Goal: Task Accomplishment & Management: Use online tool/utility

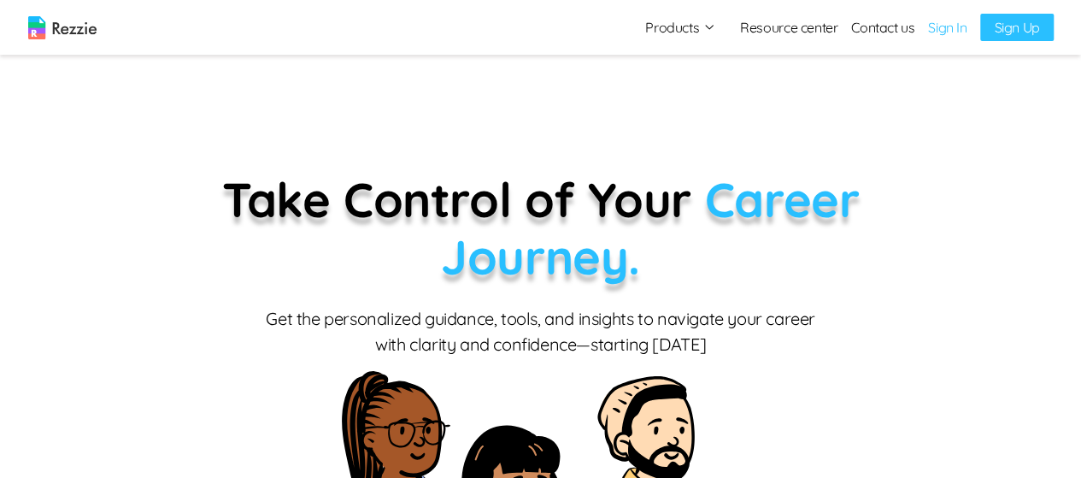
click at [959, 29] on link "Sign In" at bounding box center [947, 27] width 38 height 21
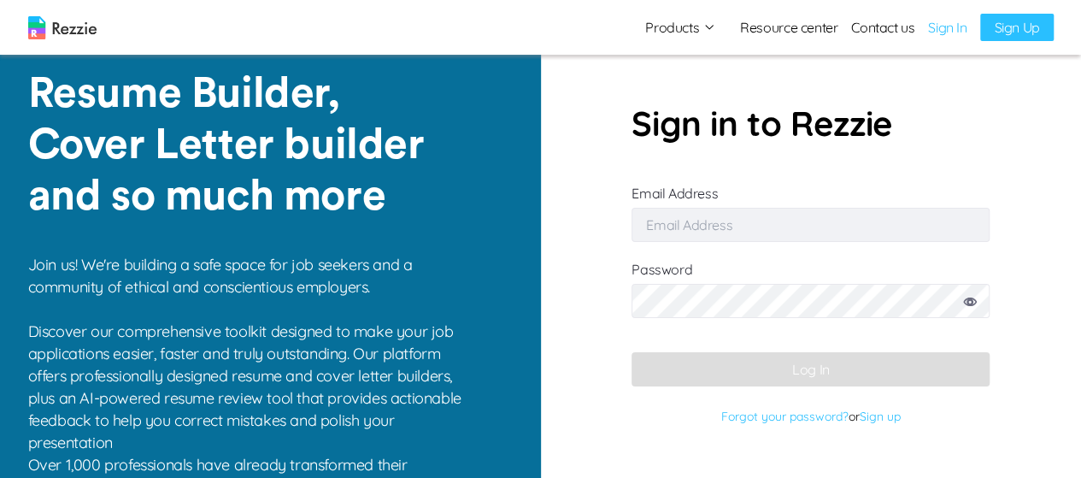
type input "damilola49@gmail.com"
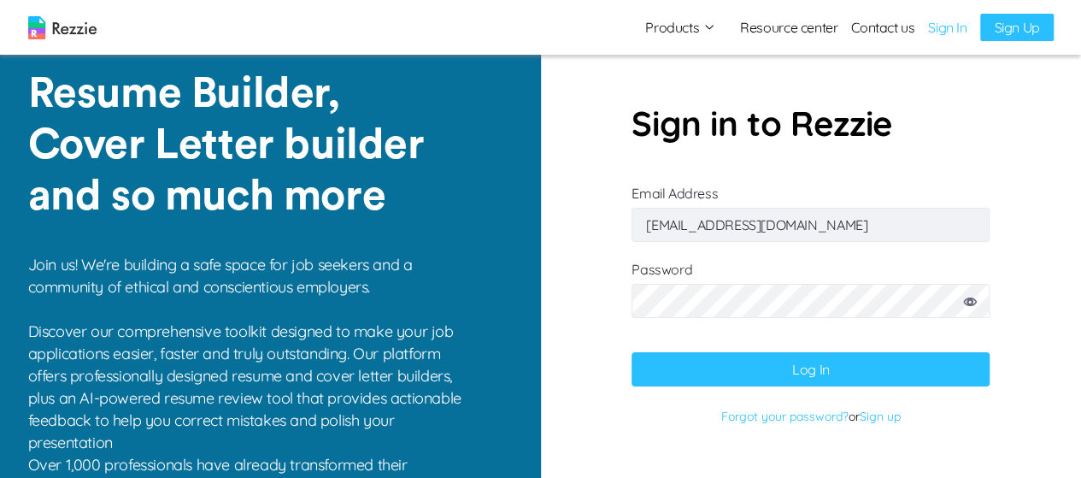
click at [812, 357] on button "Log In" at bounding box center [811, 369] width 358 height 34
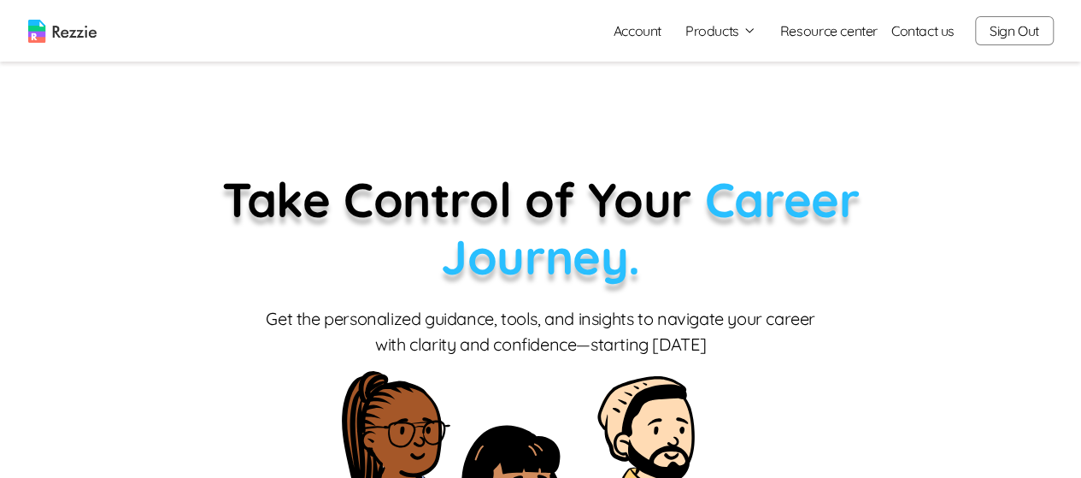
click at [653, 34] on link "Account" at bounding box center [637, 31] width 75 height 34
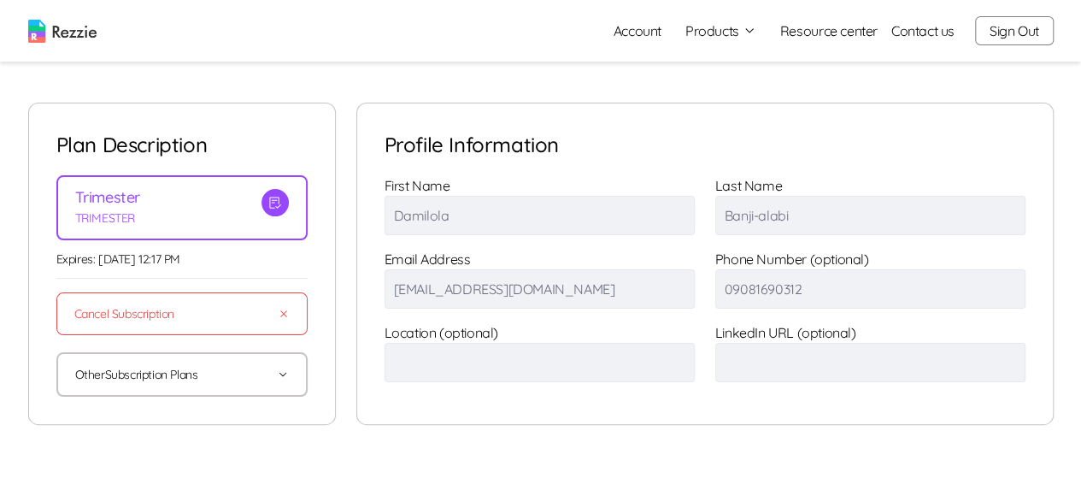
click at [719, 24] on button "Products" at bounding box center [720, 31] width 71 height 21
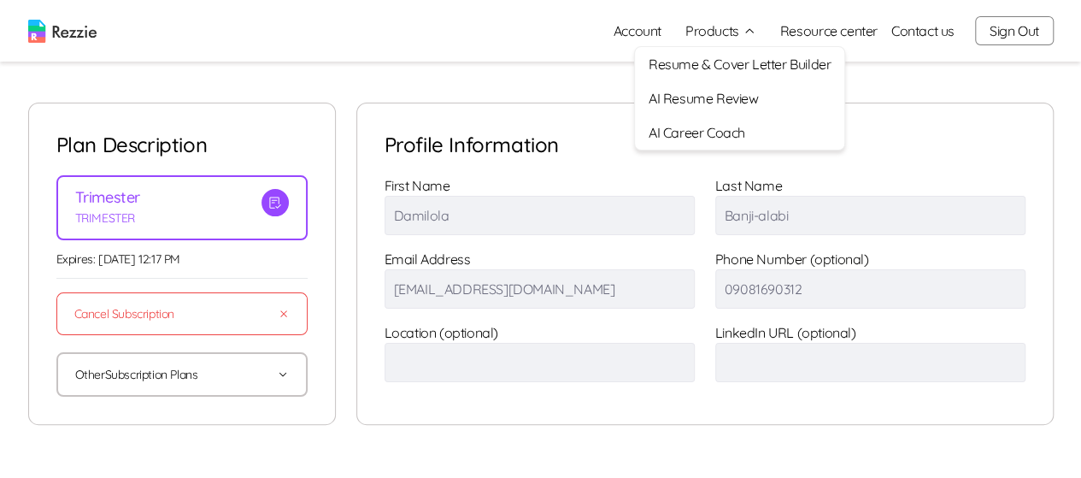
click at [701, 138] on link "AI Career Coach" at bounding box center [739, 132] width 209 height 34
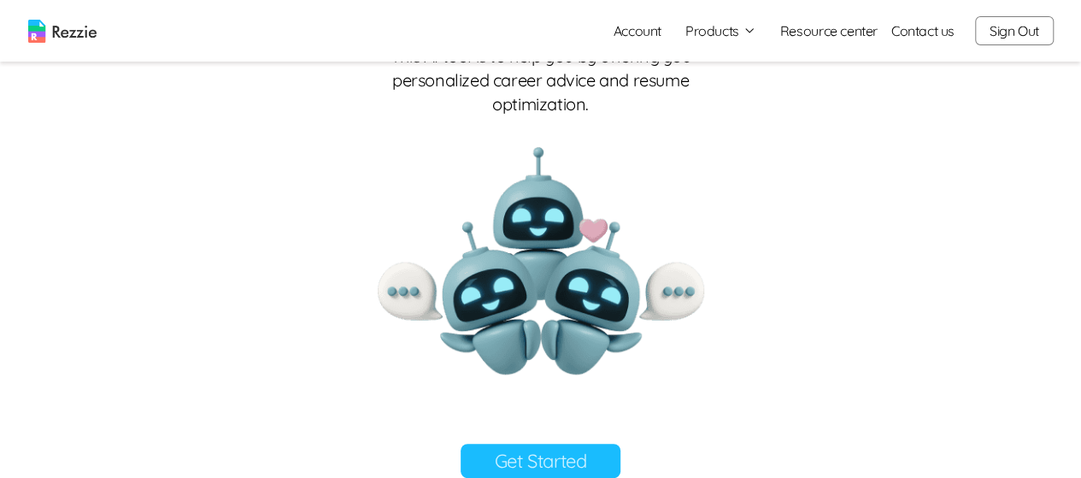
scroll to position [461, 0]
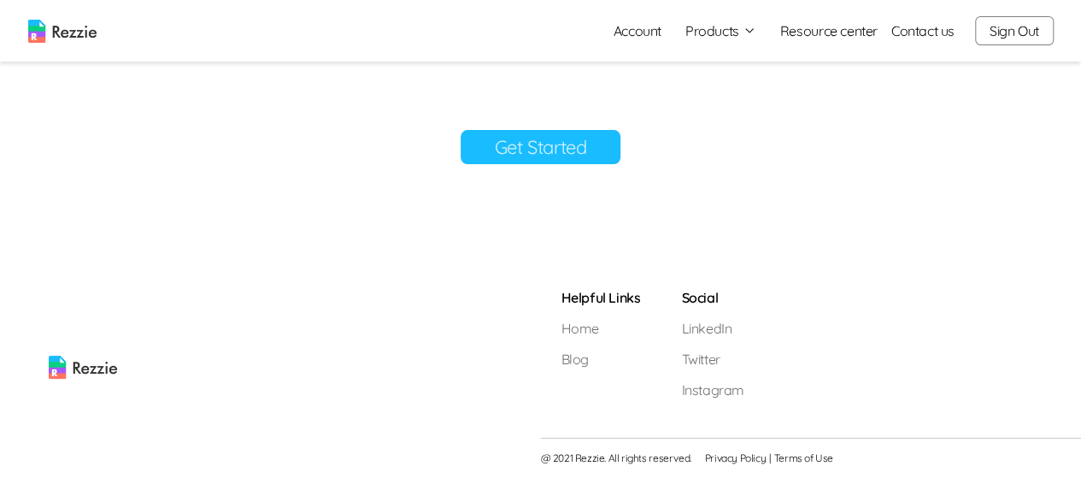
click at [561, 157] on link "Get Started" at bounding box center [541, 147] width 161 height 34
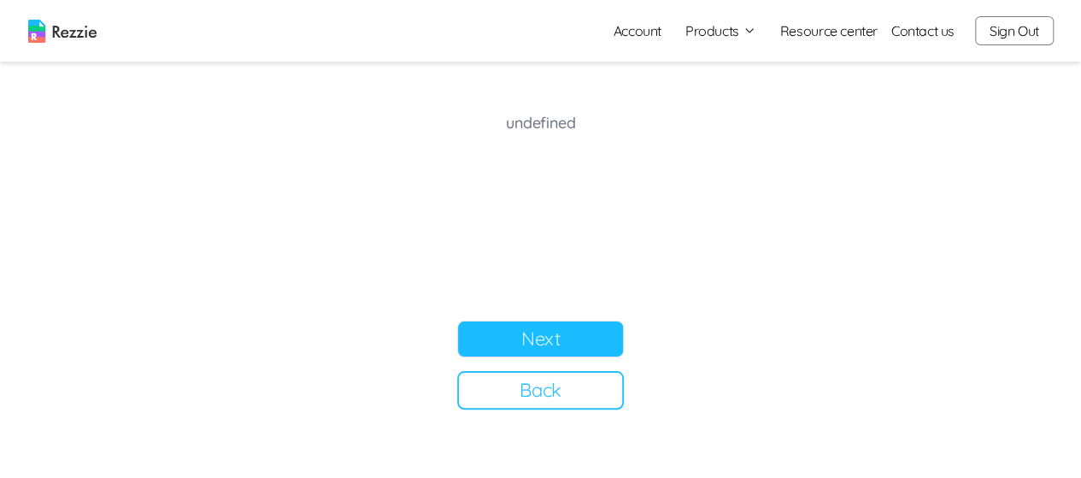
click at [573, 396] on button "Back" at bounding box center [540, 390] width 167 height 38
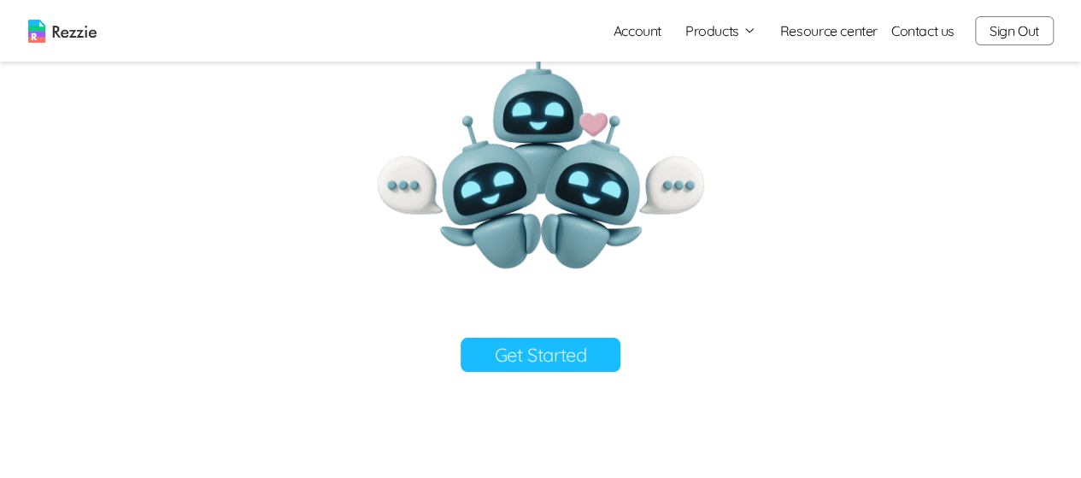
scroll to position [255, 0]
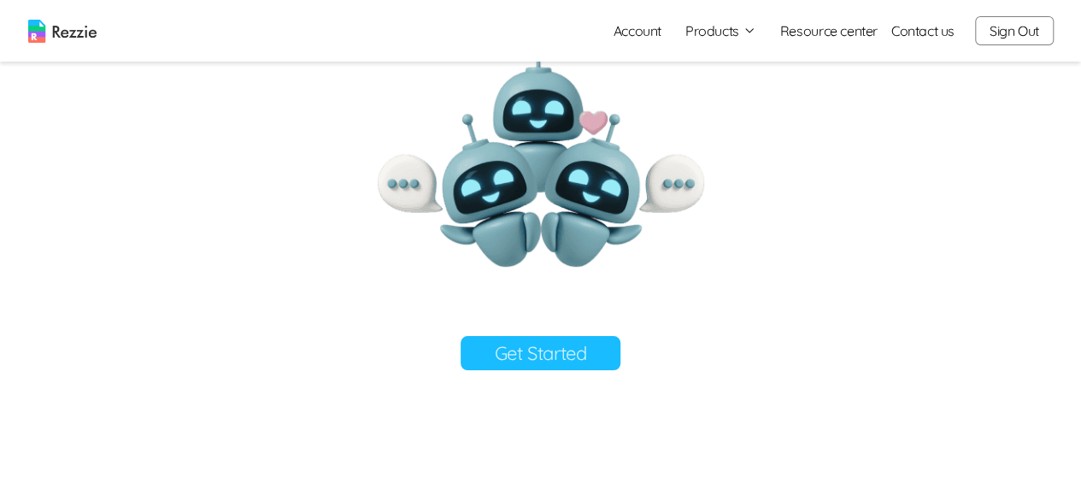
click at [718, 33] on button "Products" at bounding box center [720, 31] width 71 height 21
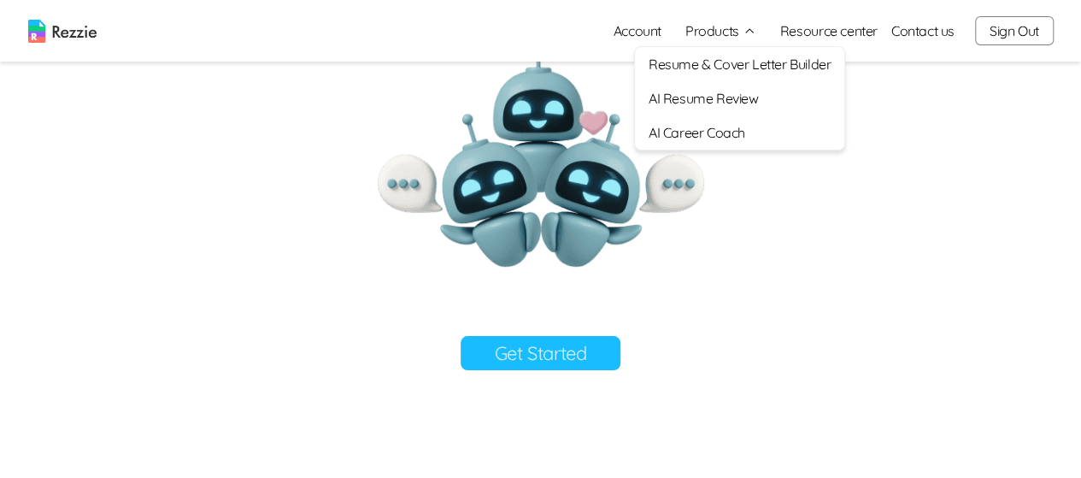
click at [644, 29] on link "Account" at bounding box center [637, 31] width 75 height 34
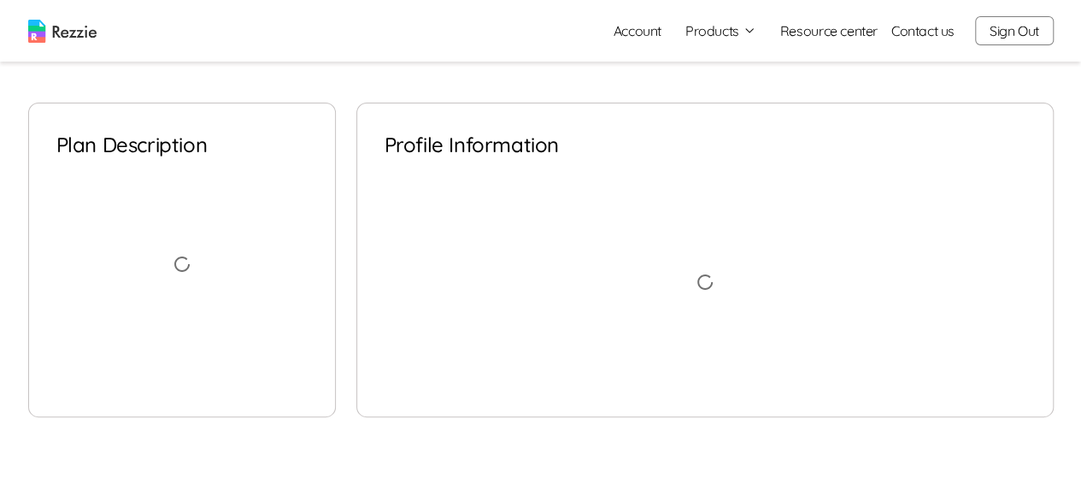
click at [717, 29] on button "Products" at bounding box center [720, 31] width 71 height 21
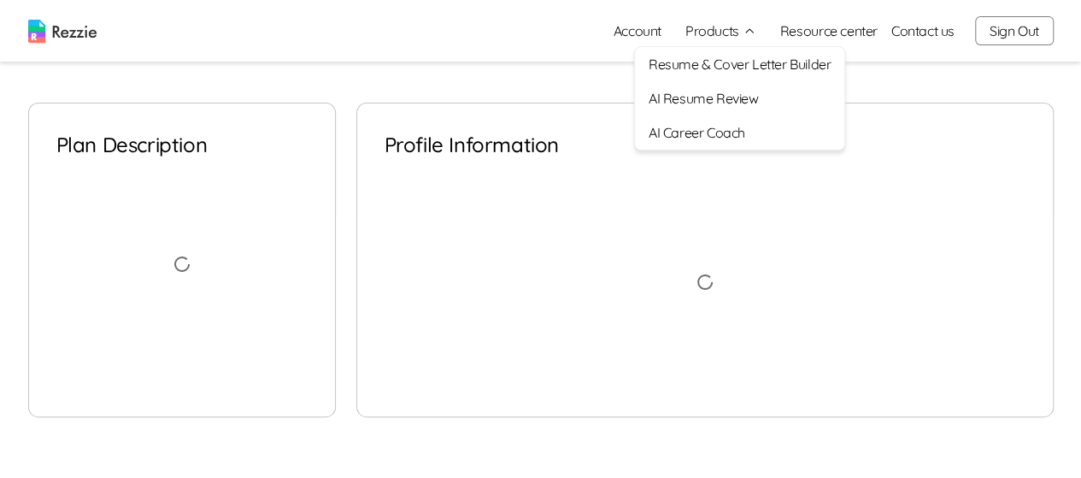
click at [722, 135] on link "AI Career Coach" at bounding box center [739, 132] width 209 height 34
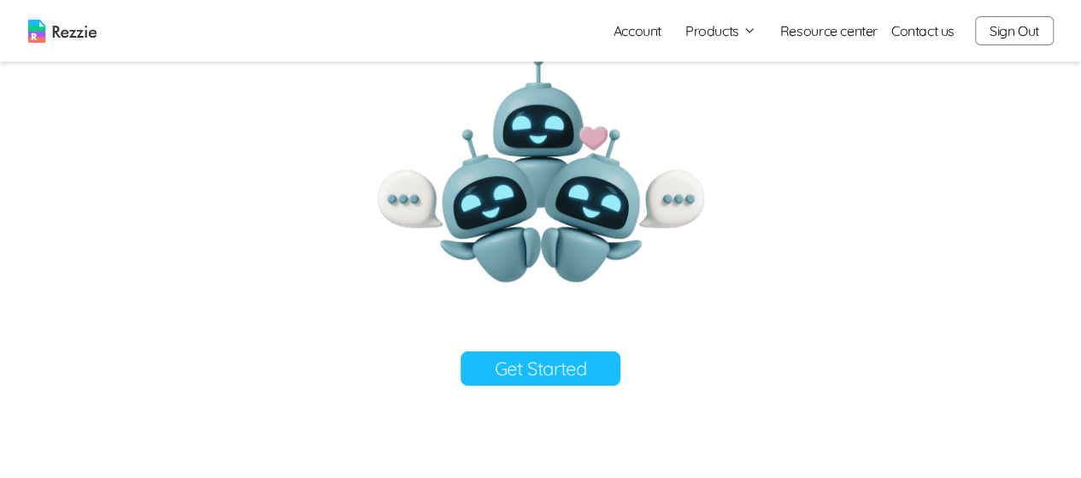
click at [532, 364] on link "Get Started" at bounding box center [541, 368] width 161 height 34
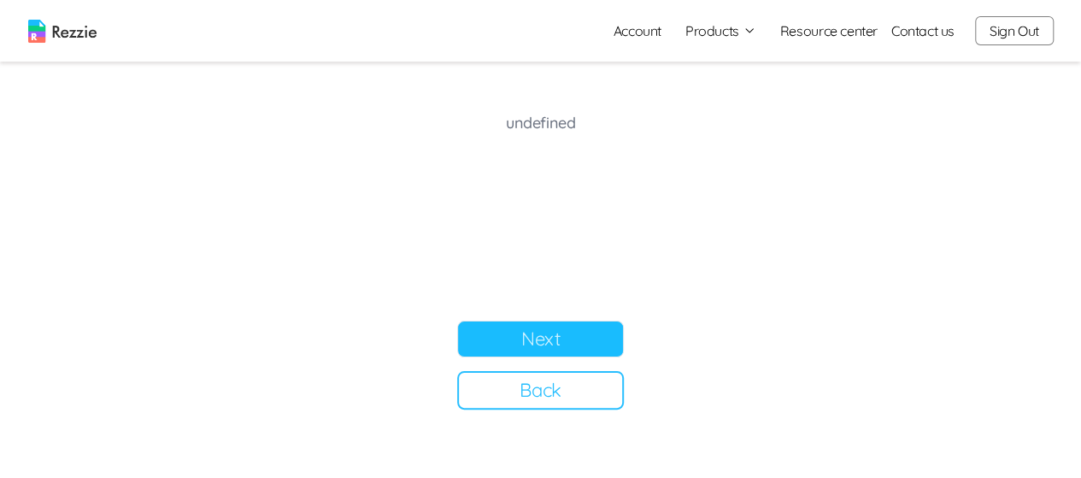
click at [542, 335] on button "Next" at bounding box center [540, 338] width 167 height 37
click at [585, 331] on button "Next" at bounding box center [540, 338] width 167 height 37
click at [544, 403] on button "Back" at bounding box center [540, 390] width 167 height 38
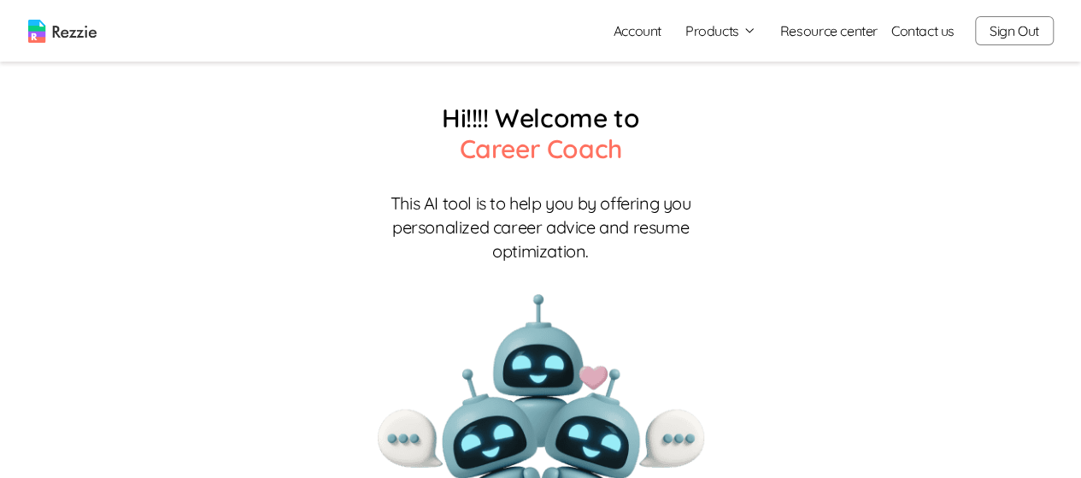
click at [631, 29] on link "Account" at bounding box center [637, 31] width 75 height 34
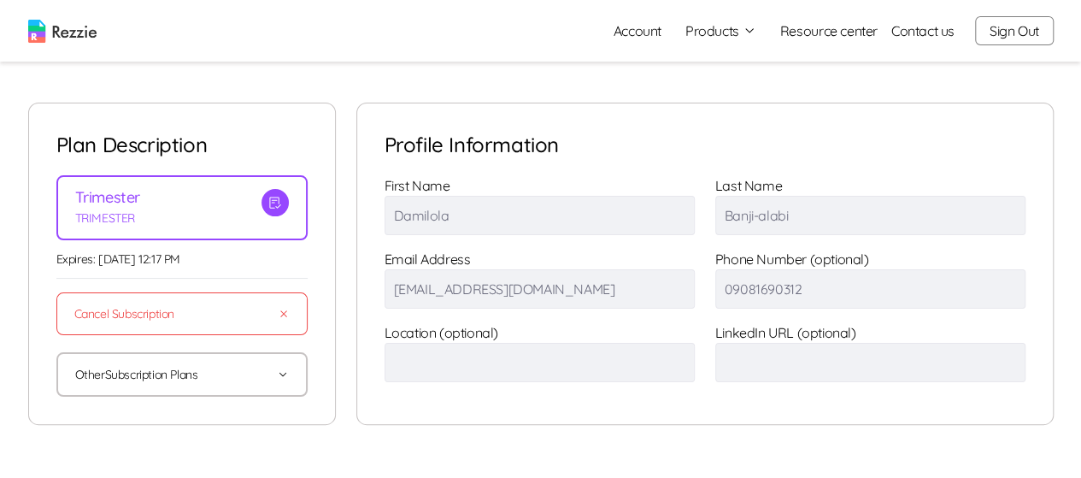
click at [73, 26] on img at bounding box center [62, 31] width 68 height 23
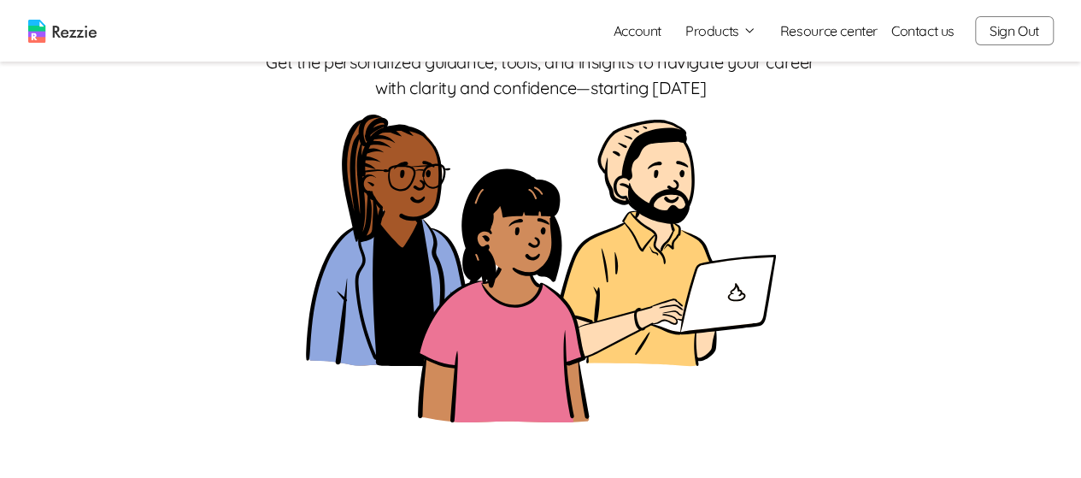
scroll to position [250, 0]
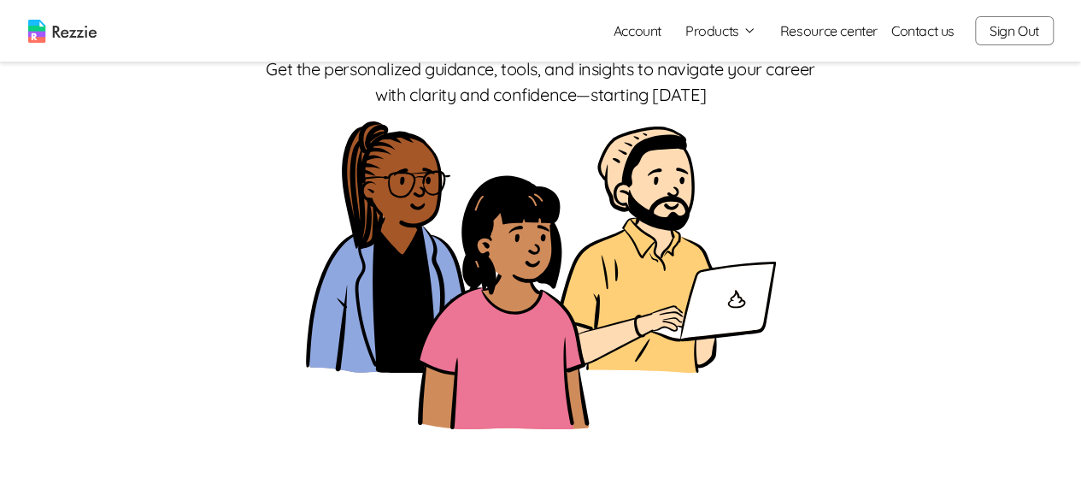
click at [727, 32] on button "Products" at bounding box center [720, 31] width 71 height 21
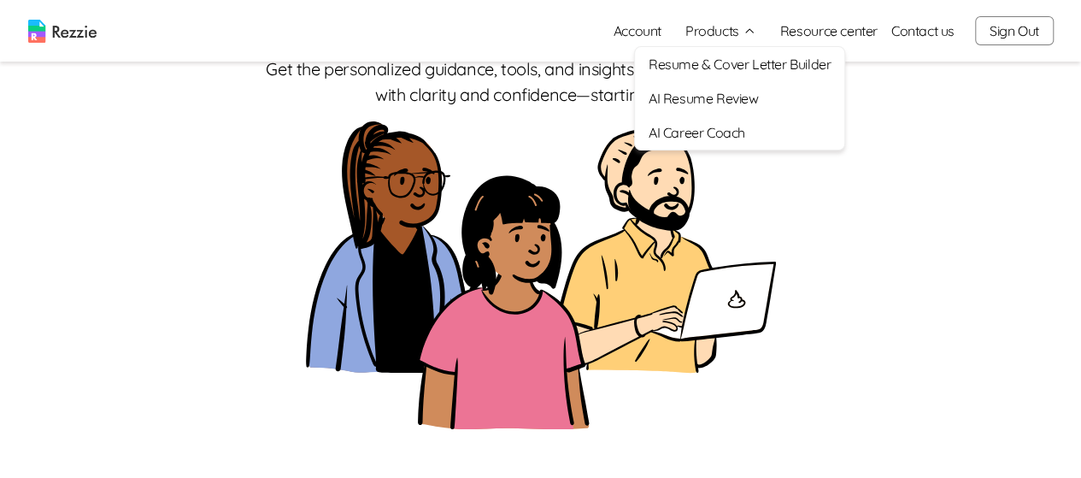
click at [709, 97] on link "AI Resume Review" at bounding box center [739, 98] width 209 height 34
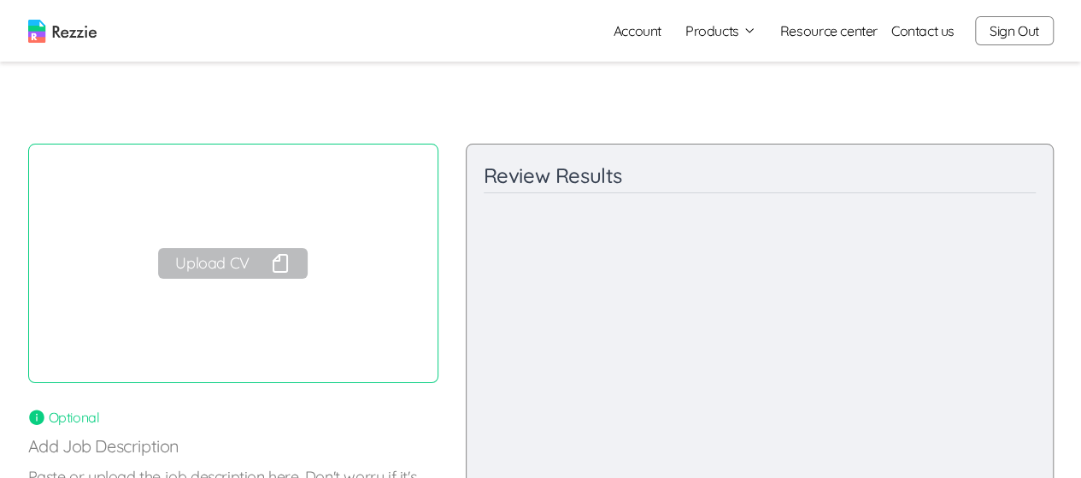
click at [226, 259] on button "Upload CV" at bounding box center [232, 263] width 149 height 31
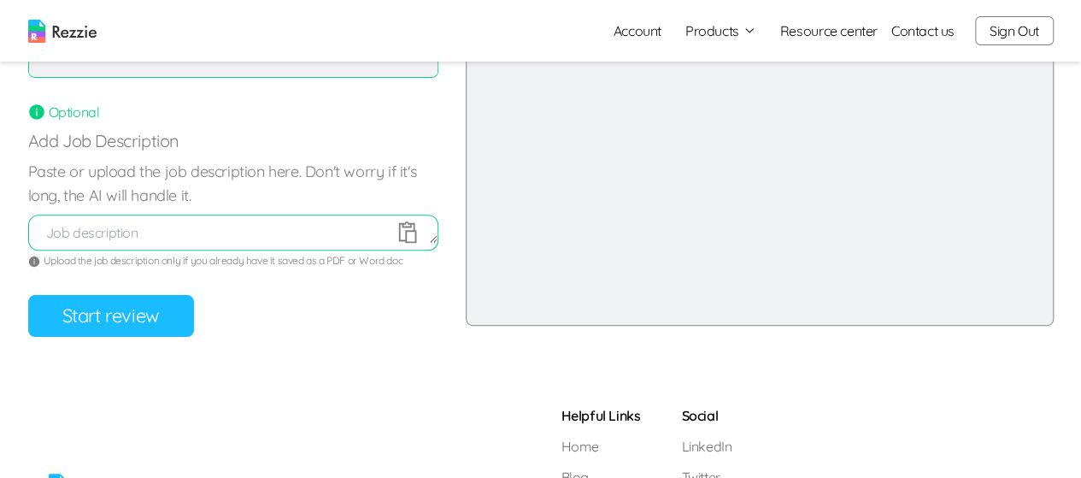
scroll to position [303, 0]
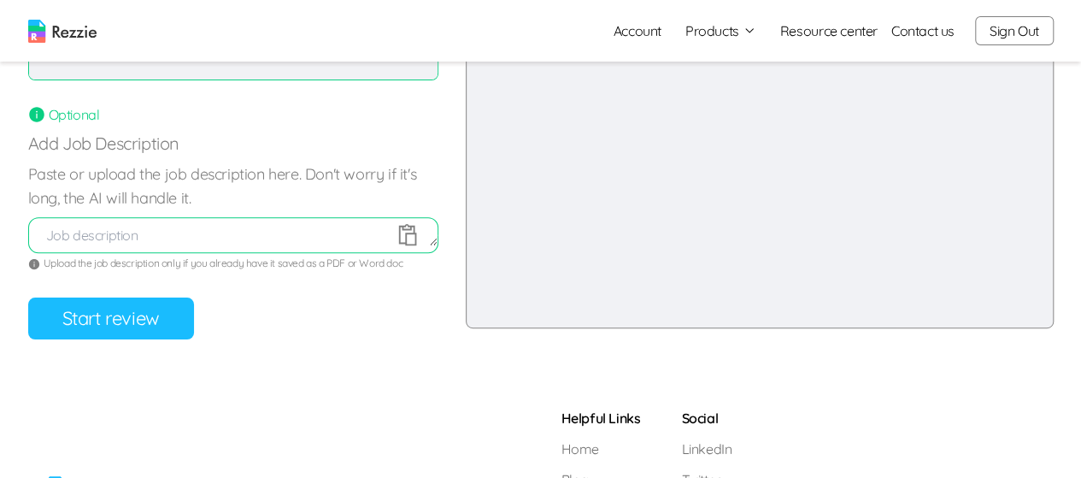
click at [144, 323] on button "Start review" at bounding box center [111, 318] width 166 height 42
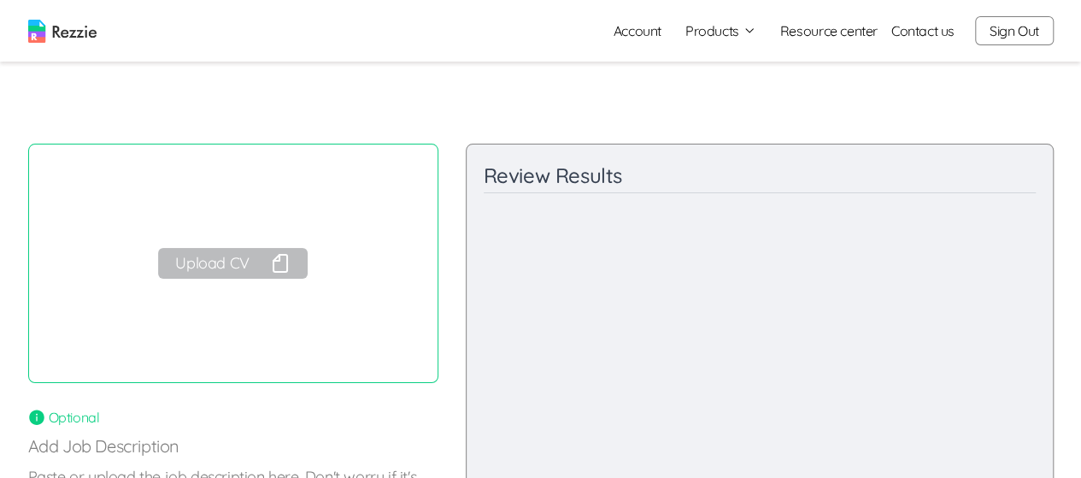
click at [251, 258] on button "Upload CV" at bounding box center [232, 263] width 149 height 31
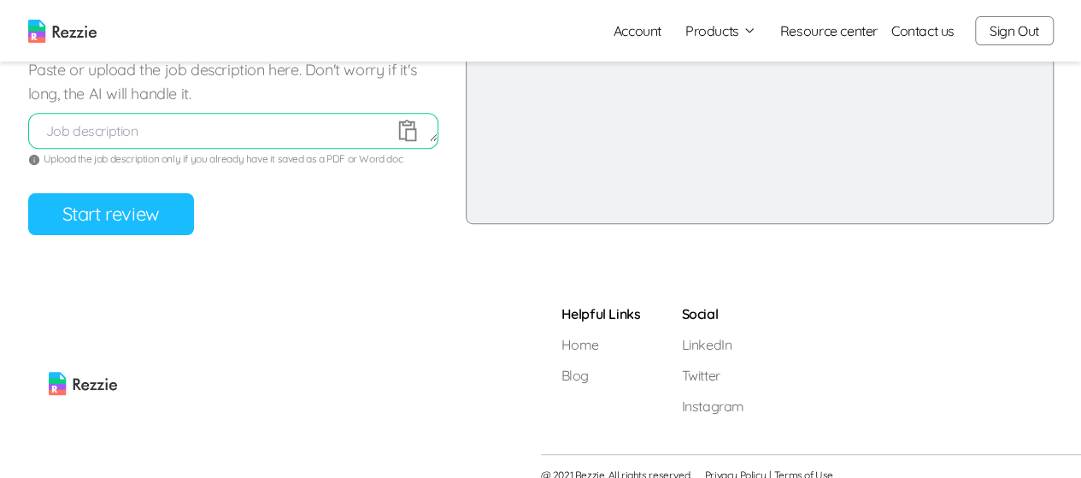
scroll to position [423, 0]
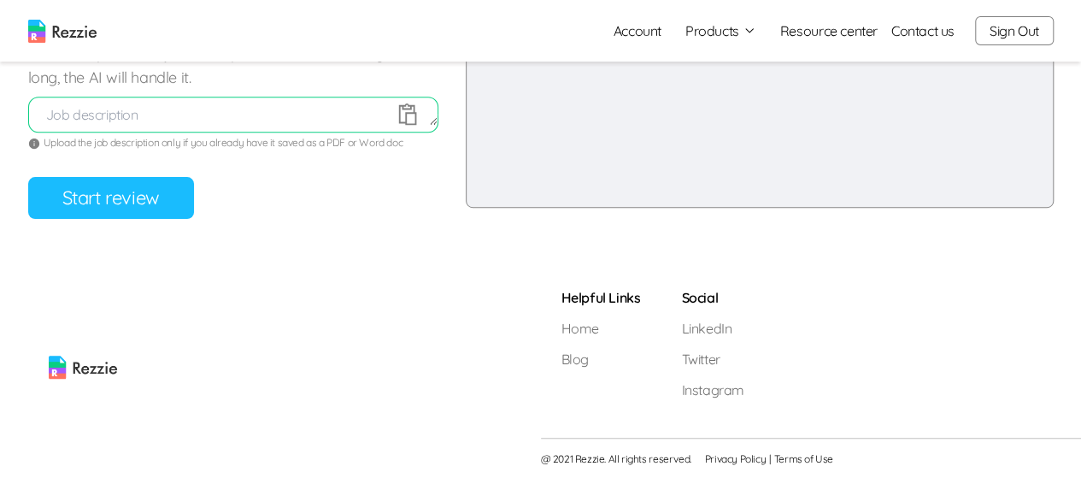
click at [135, 201] on button "Start review" at bounding box center [111, 198] width 166 height 42
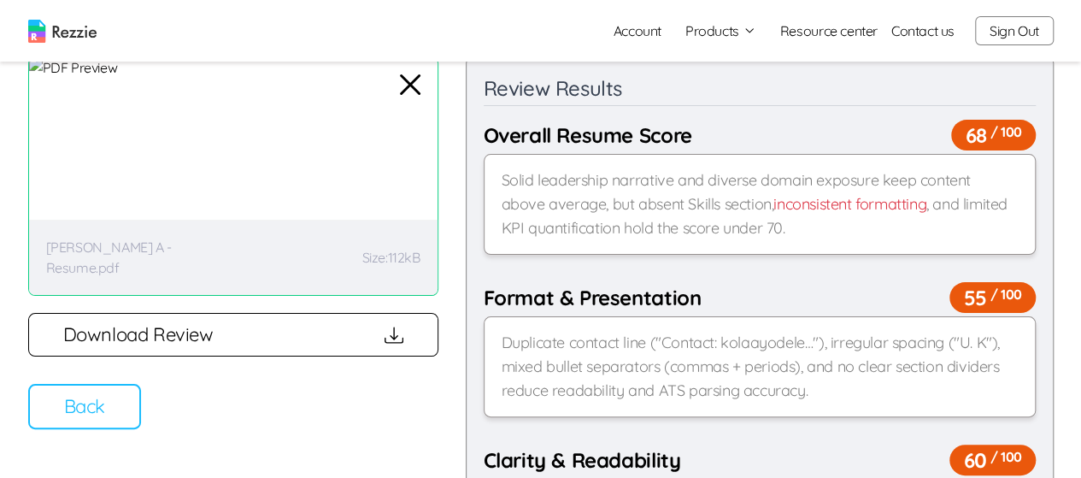
scroll to position [87, 0]
click at [87, 424] on button "Back" at bounding box center [84, 406] width 113 height 45
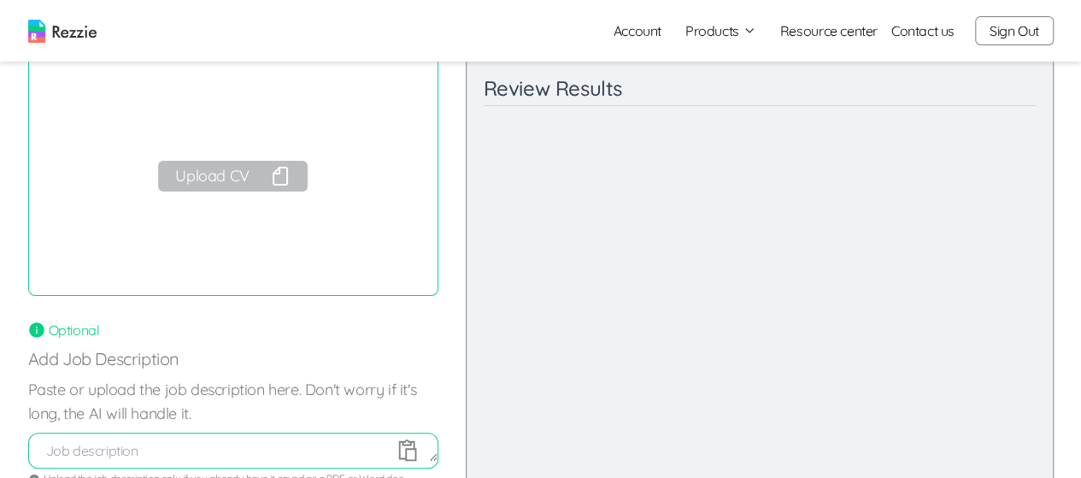
click at [808, 364] on div "Review Results Content and Relevance / 100 Final Recommendations Strengths: Imp…" at bounding box center [760, 299] width 588 height 487
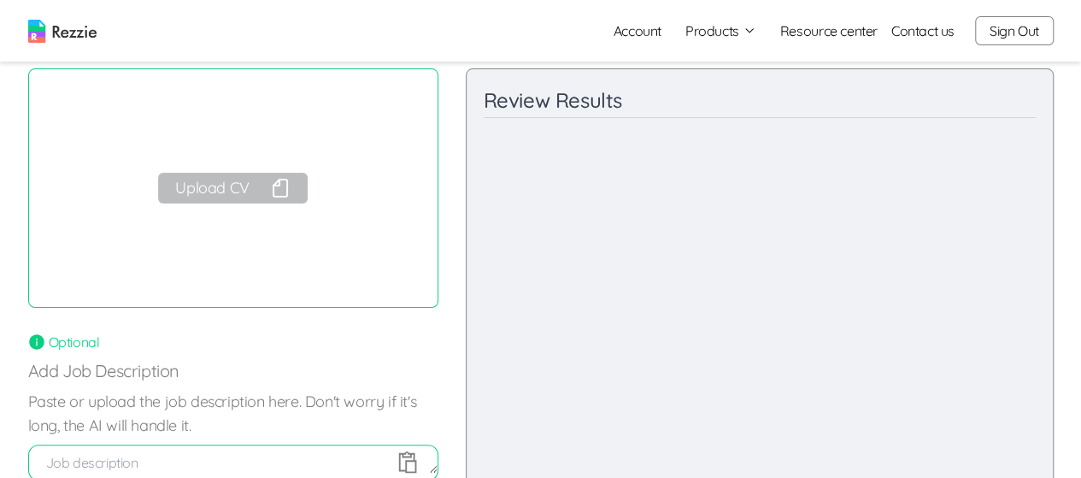
scroll to position [0, 0]
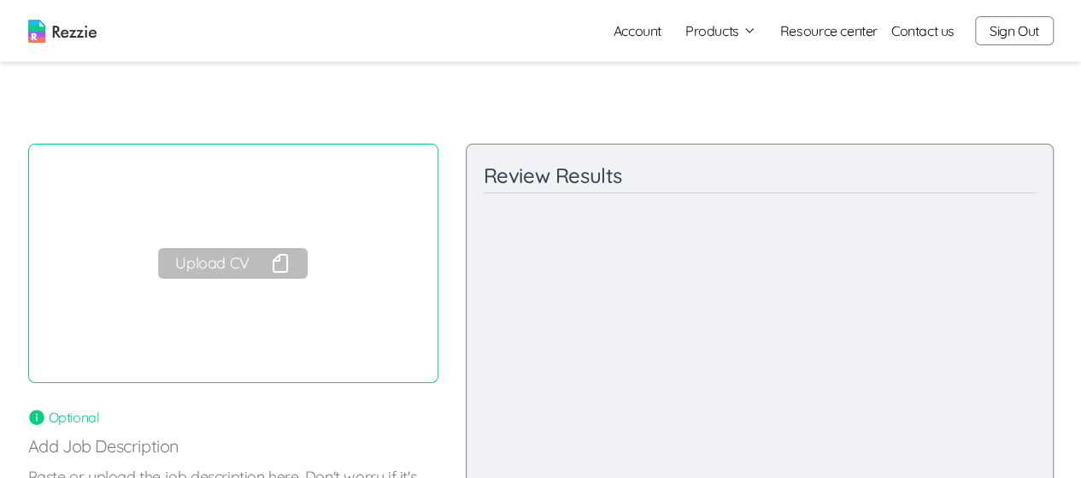
click at [246, 268] on button "Upload CV" at bounding box center [232, 263] width 149 height 31
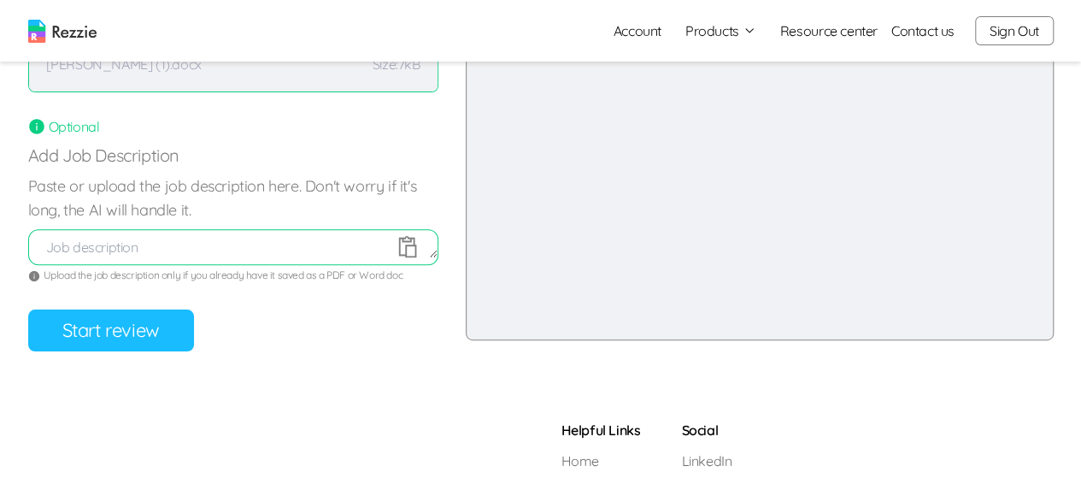
scroll to position [423, 0]
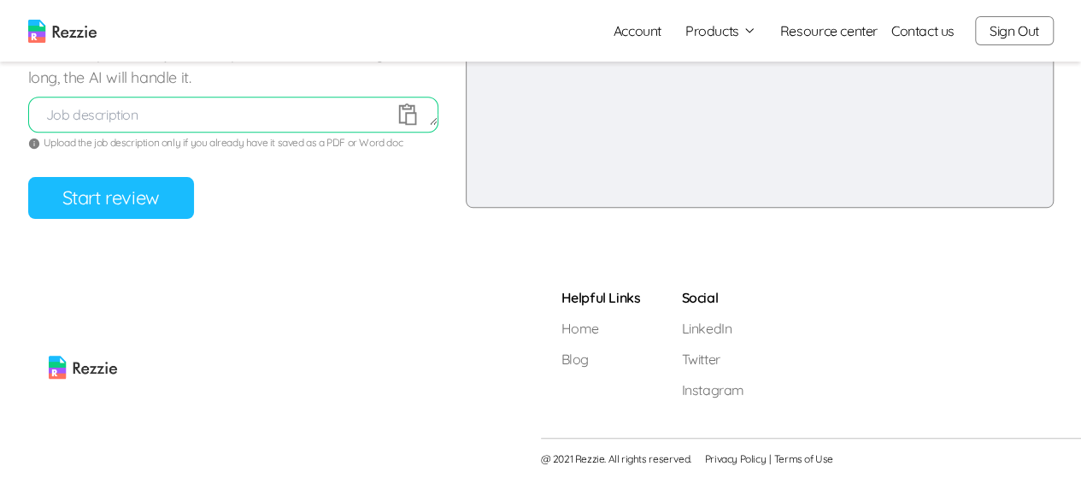
click at [135, 215] on button "Start review" at bounding box center [111, 198] width 166 height 42
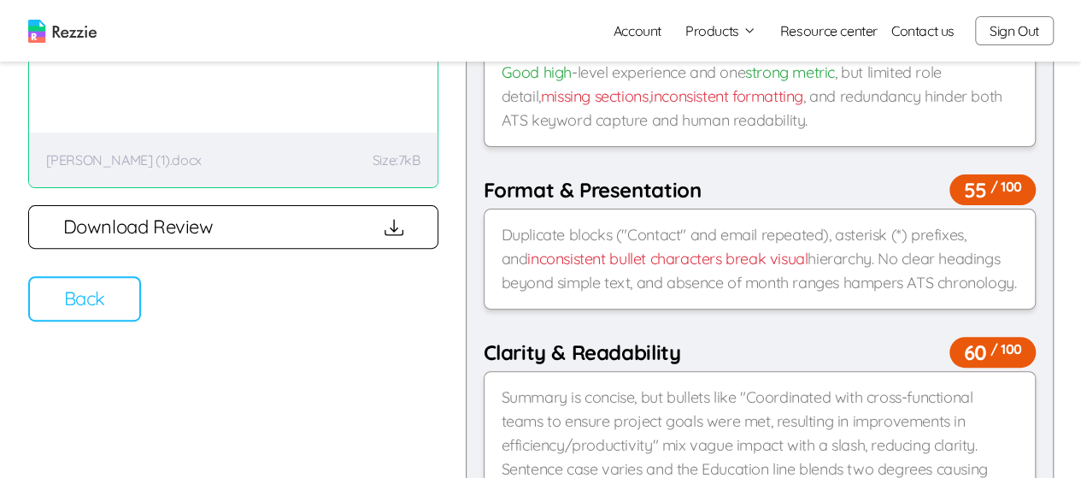
scroll to position [197, 0]
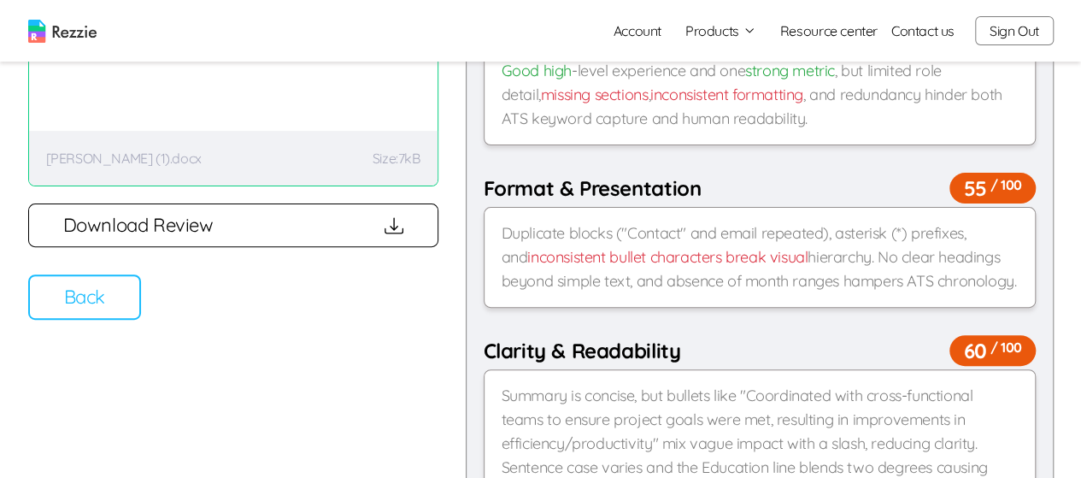
click at [91, 306] on button "Back" at bounding box center [84, 296] width 113 height 45
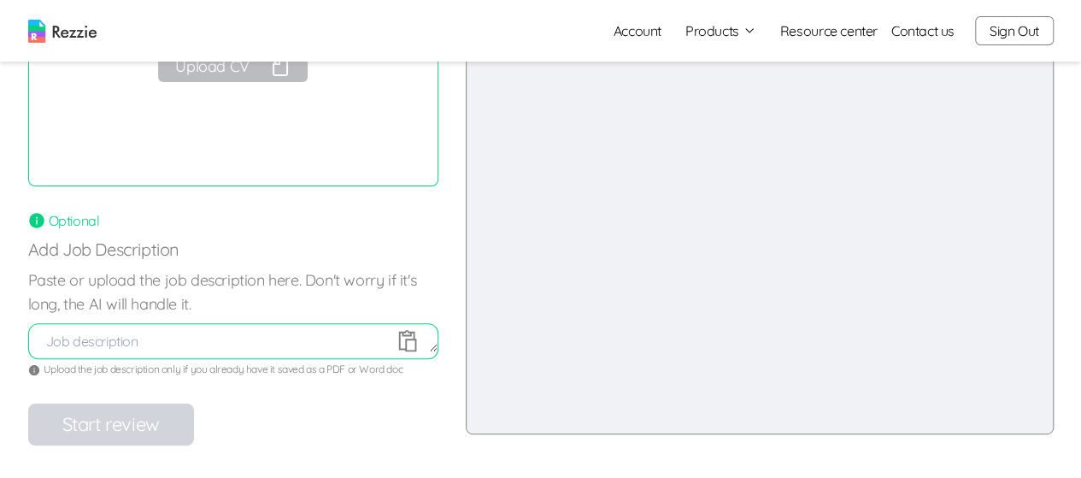
click at [1007, 34] on button "Sign Out" at bounding box center [1014, 30] width 79 height 29
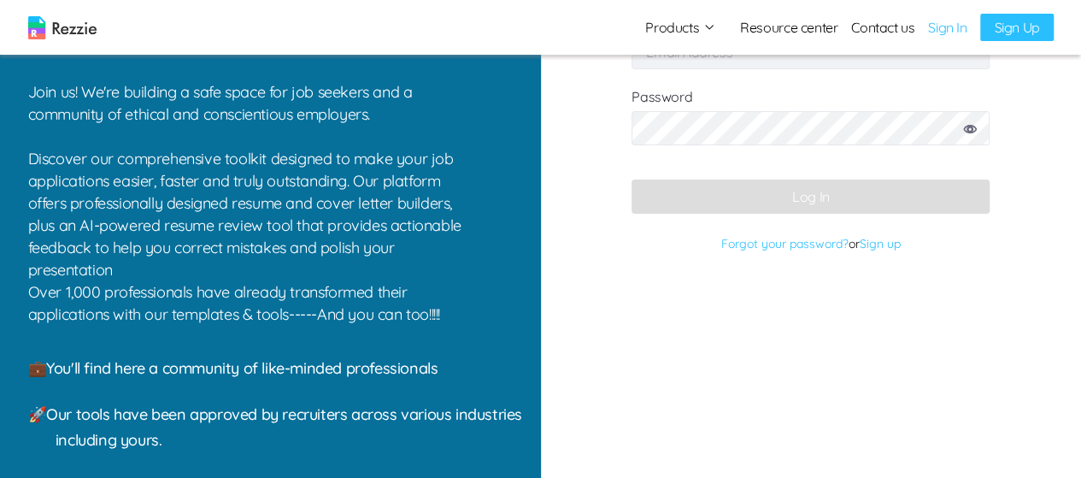
type input "[EMAIL_ADDRESS][DOMAIN_NAME]"
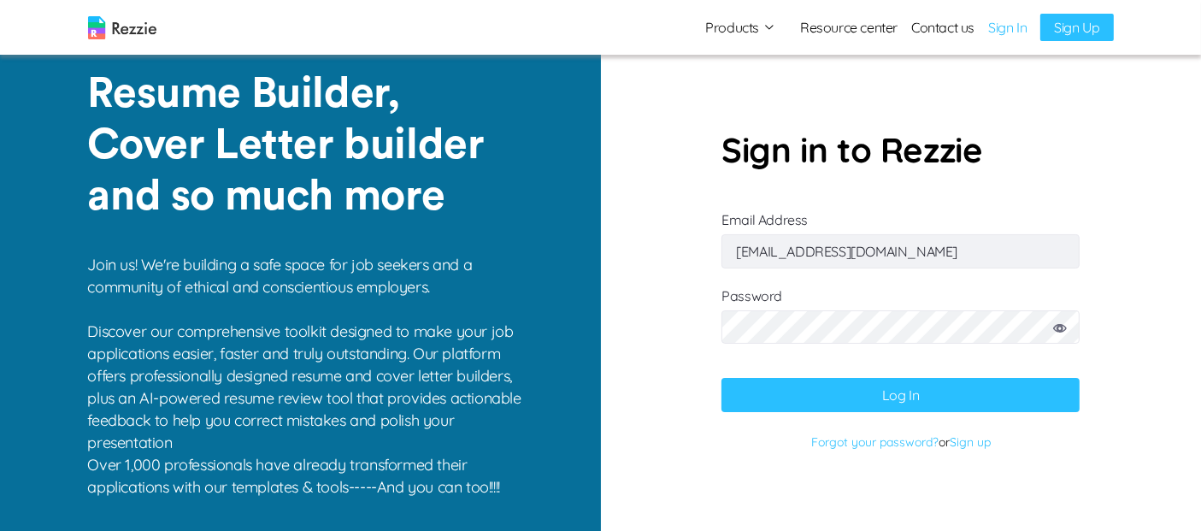
click at [878, 395] on button "Log In" at bounding box center [900, 395] width 358 height 34
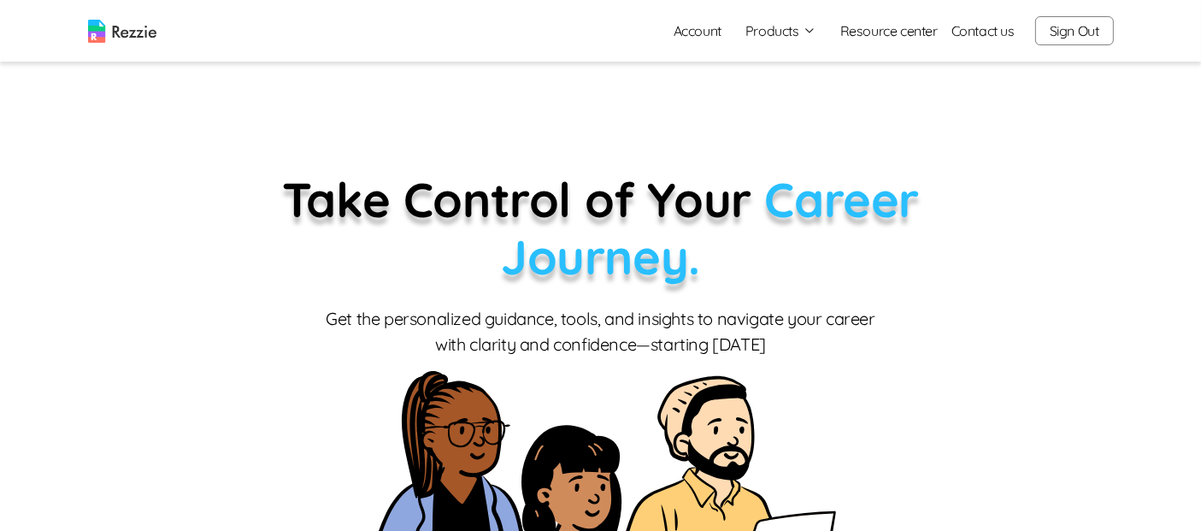
click at [773, 36] on button "Products" at bounding box center [780, 31] width 71 height 21
click at [808, 104] on link "AI Resume Review" at bounding box center [799, 98] width 209 height 34
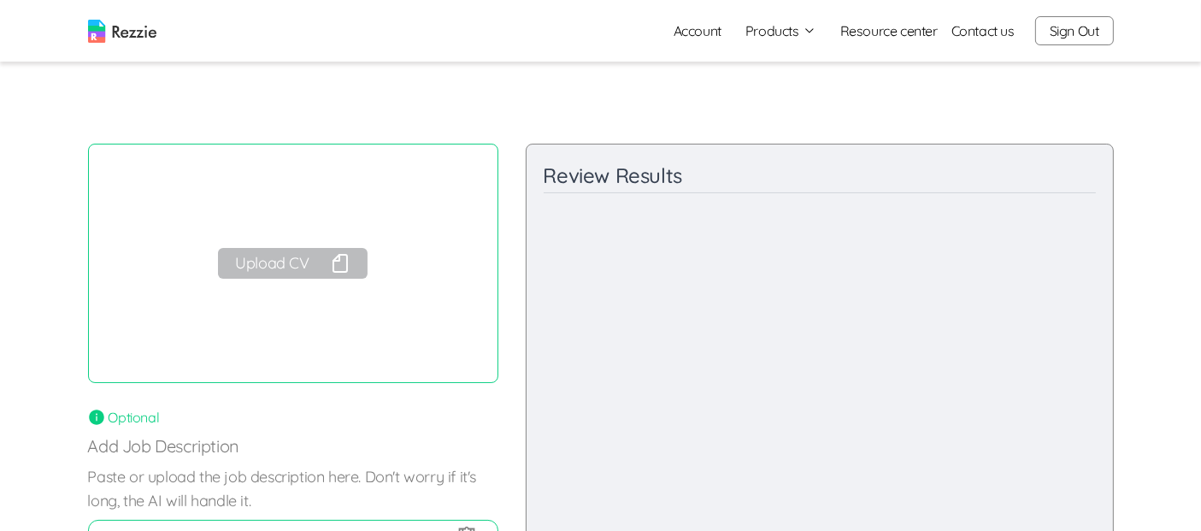
click at [290, 266] on button "Upload CV" at bounding box center [292, 263] width 149 height 31
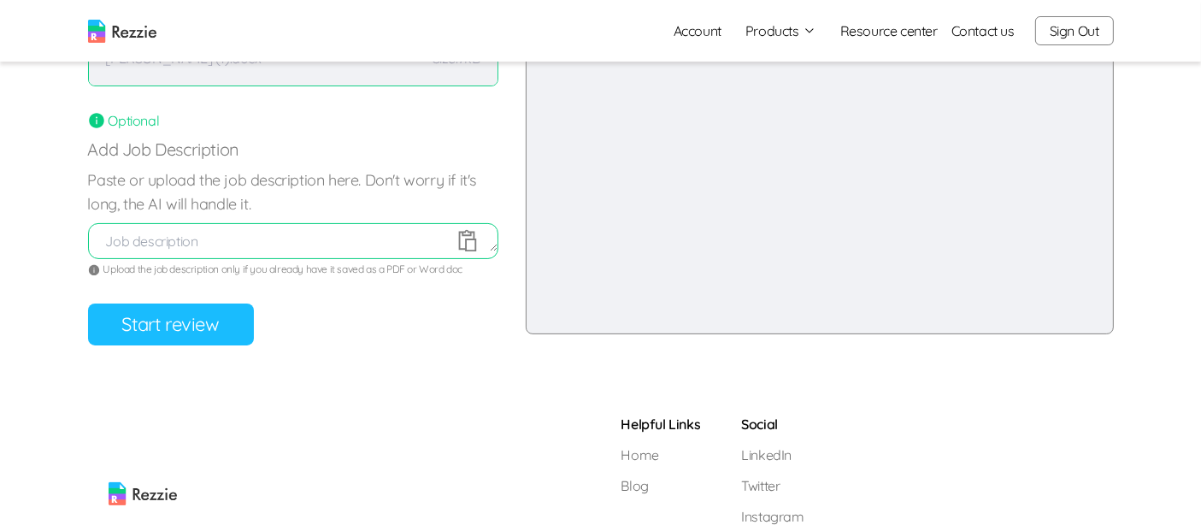
scroll to position [298, 0]
click at [124, 318] on button "Start review" at bounding box center [171, 323] width 166 height 42
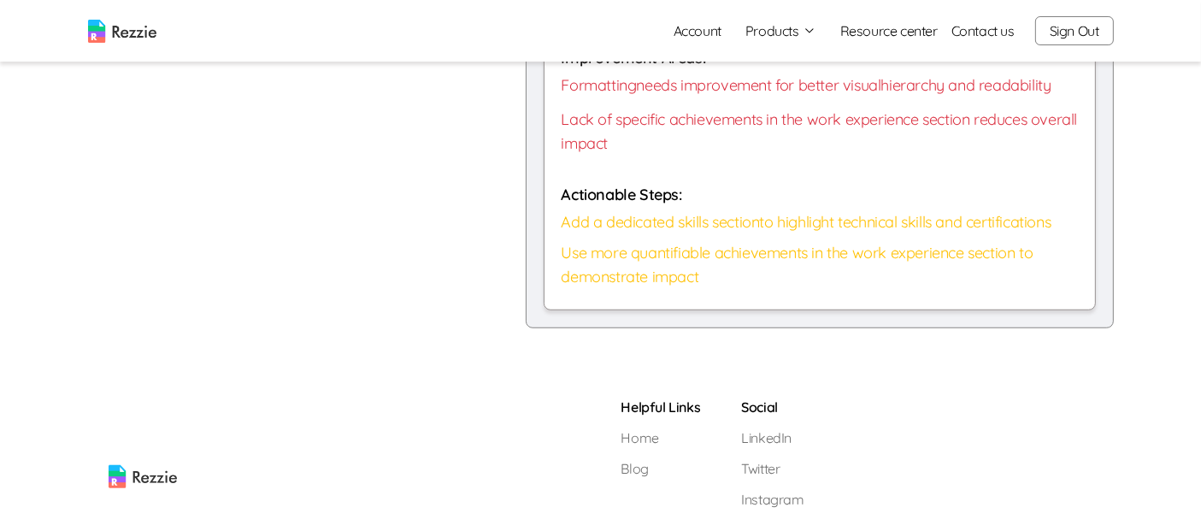
scroll to position [1298, 0]
